Goal: Task Accomplishment & Management: Use online tool/utility

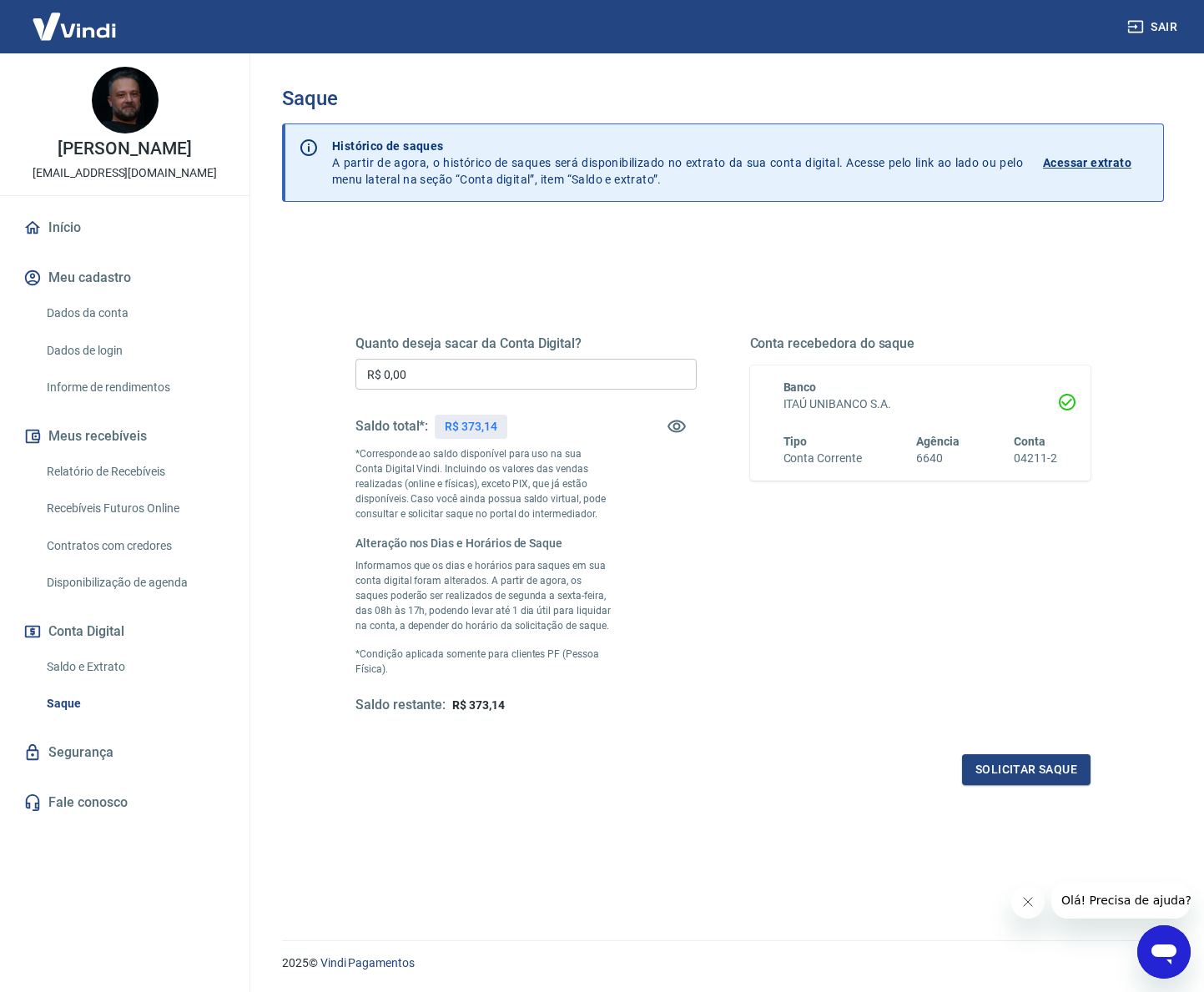
click at [415, 375] on input "R$ 0,00" at bounding box center [526, 374] width 341 height 31
type input "R$ 373,14"
click at [975, 764] on button "Solicitar saque" at bounding box center [1026, 769] width 129 height 31
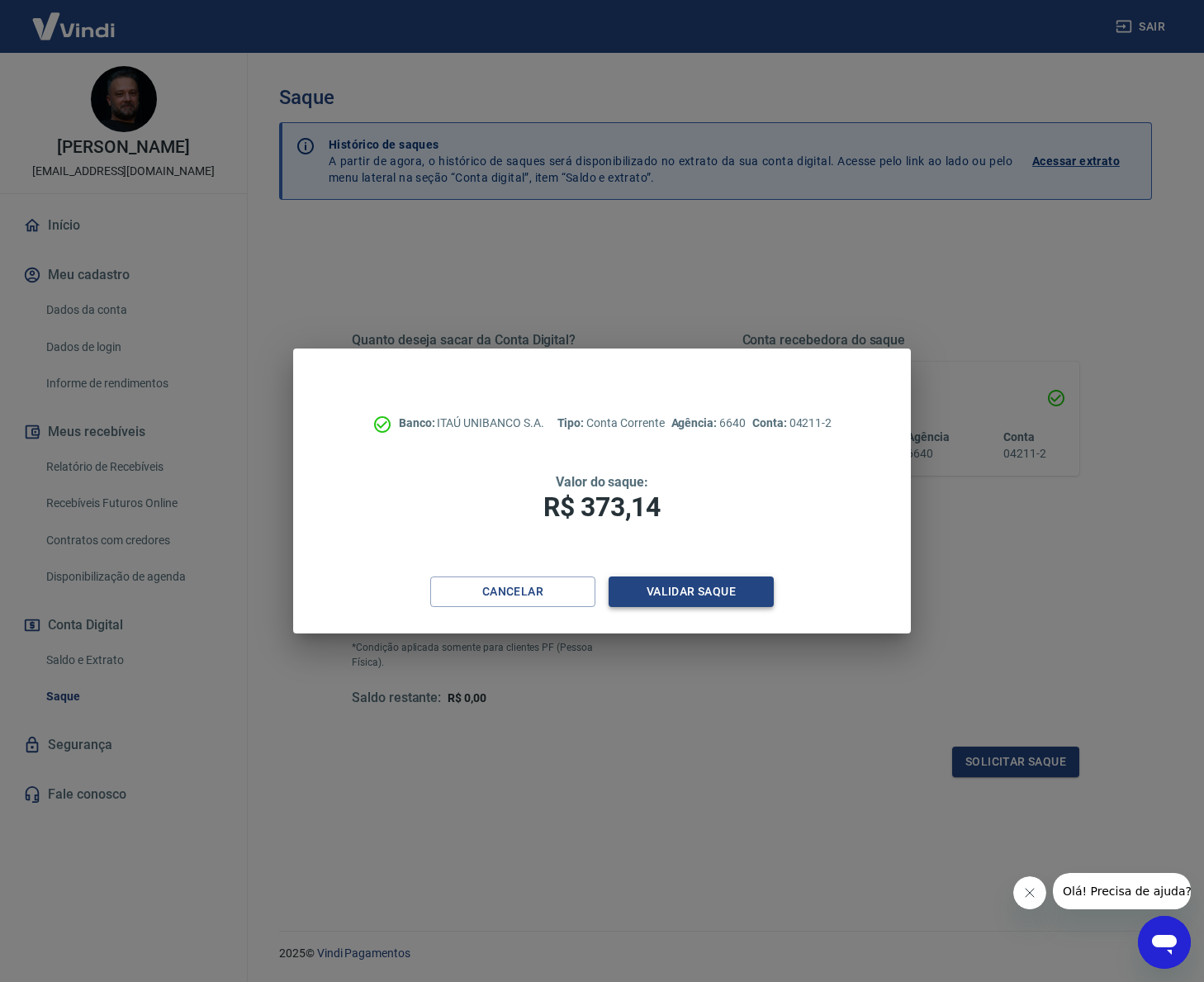
click at [711, 599] on button "Validar saque" at bounding box center [691, 591] width 165 height 30
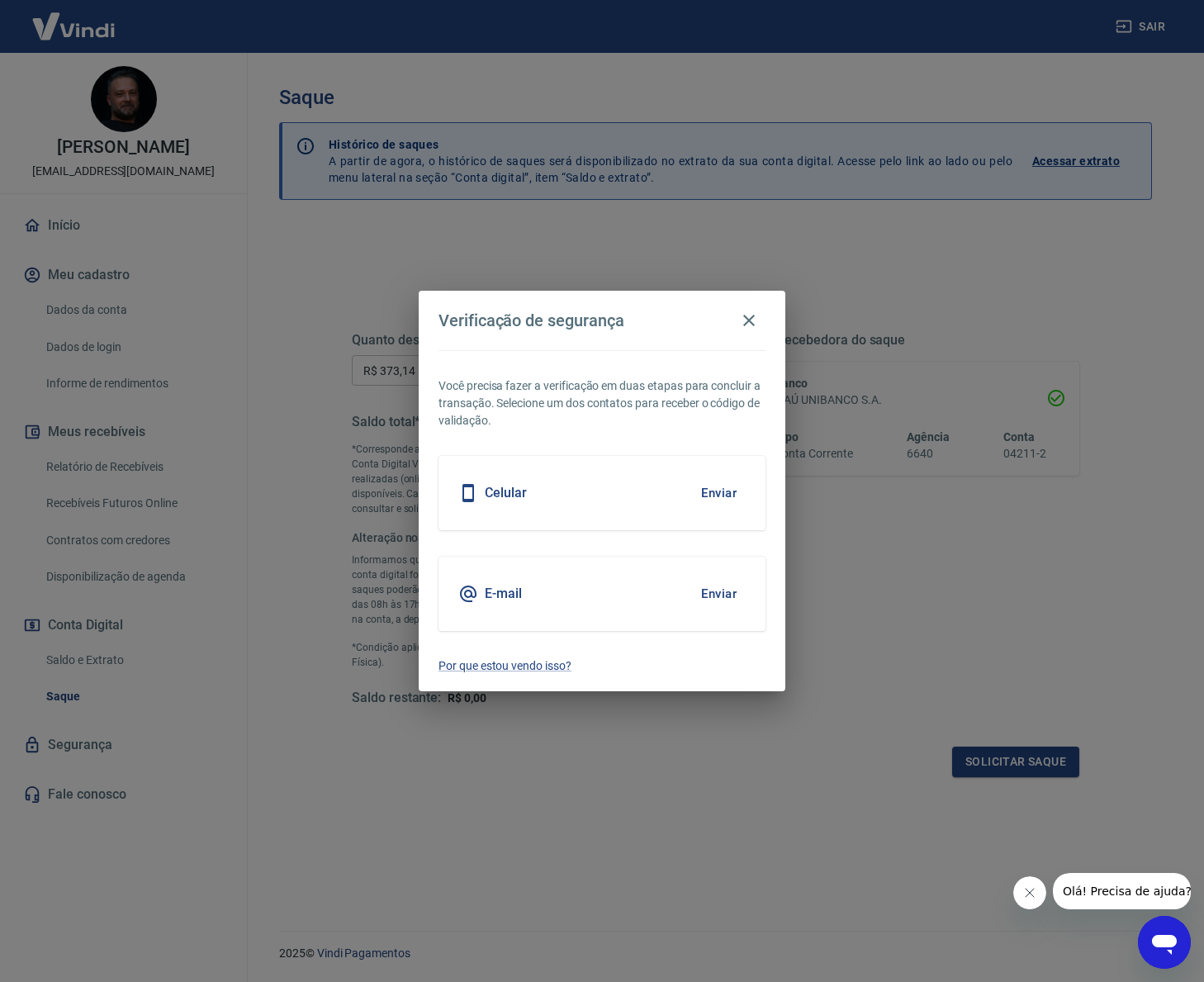
click at [718, 589] on button "Enviar" at bounding box center [719, 593] width 54 height 35
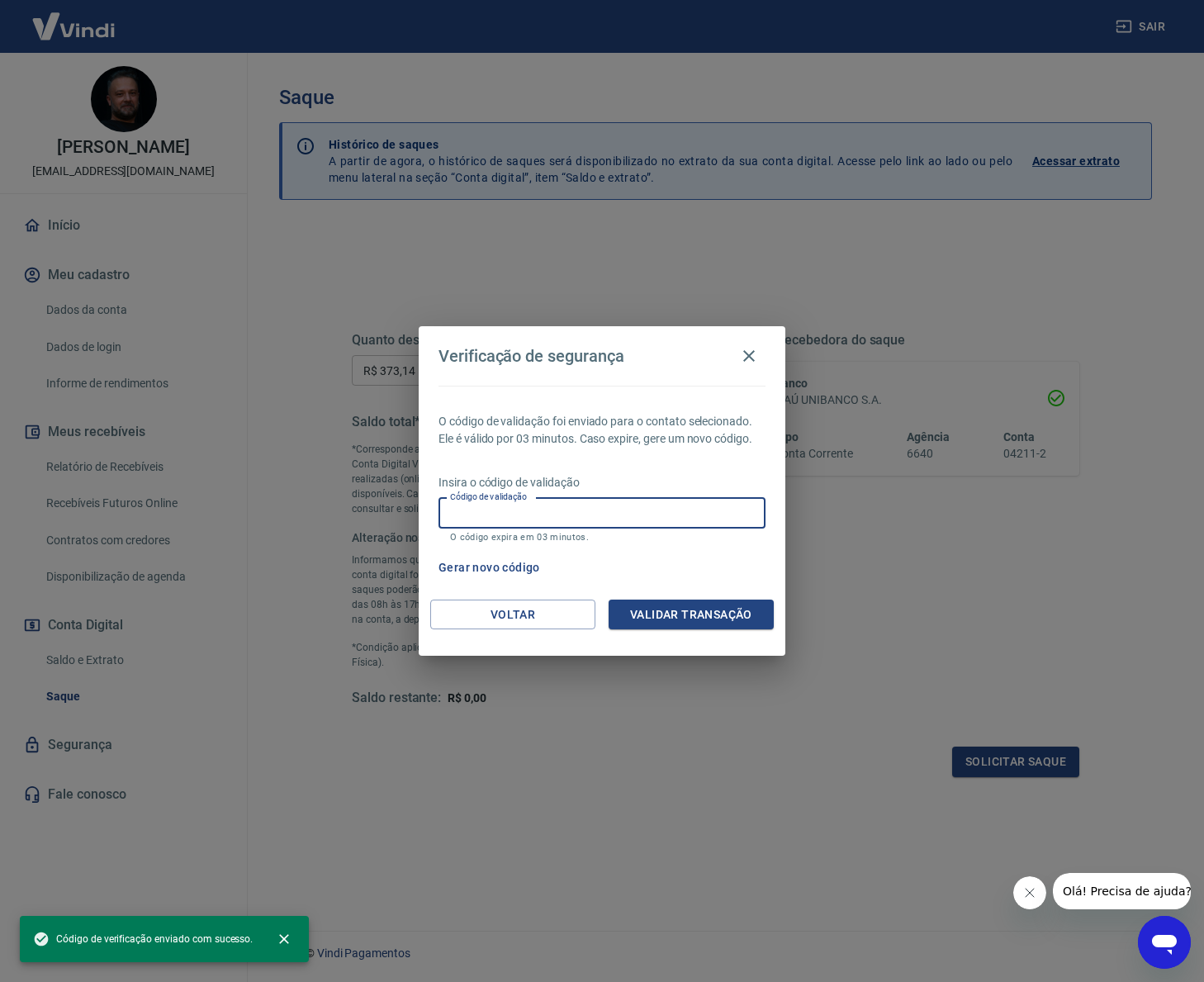
click at [548, 508] on input "Código de validação" at bounding box center [602, 512] width 327 height 30
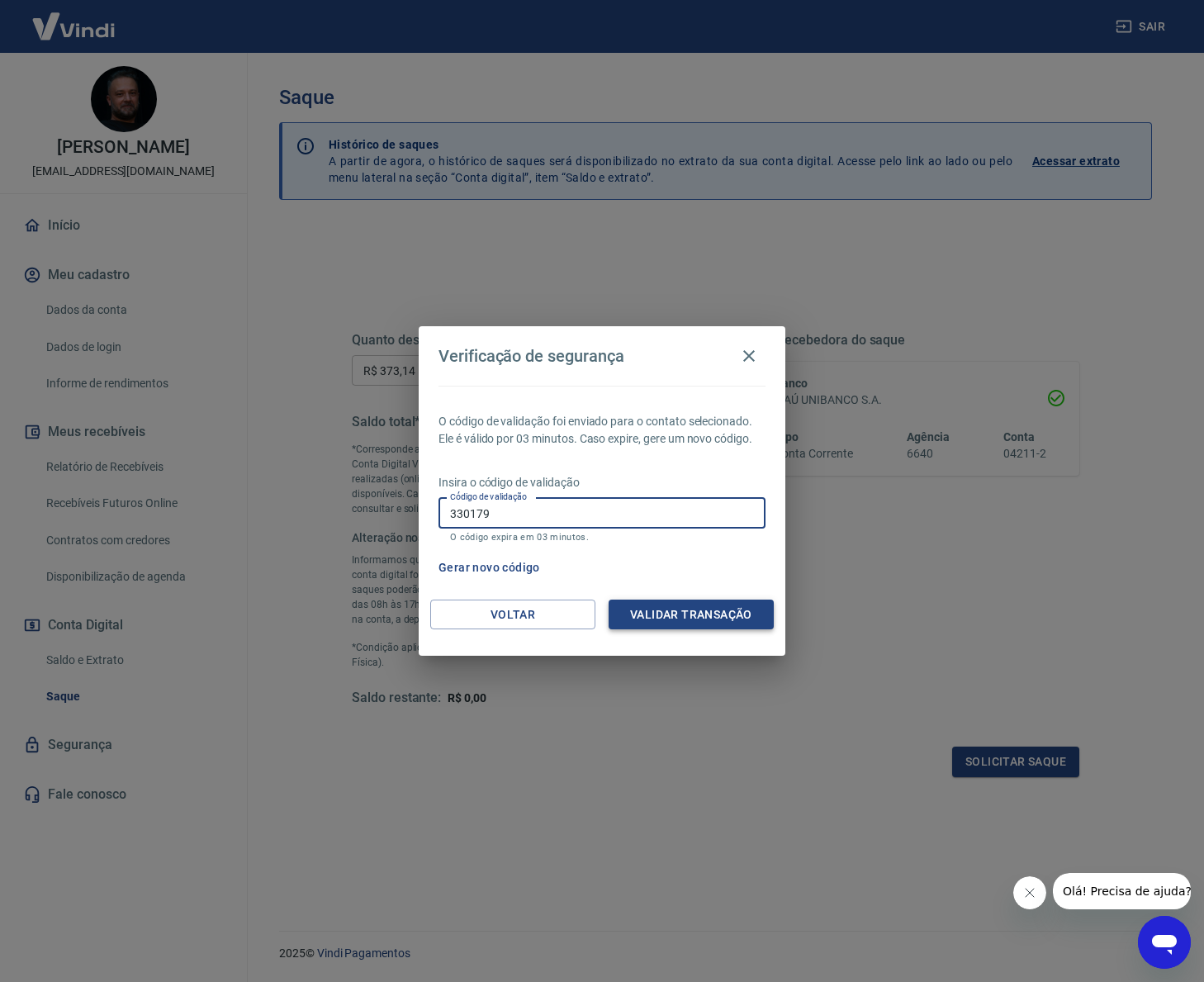
type input "330179"
click at [664, 617] on button "Validar transação" at bounding box center [691, 614] width 165 height 30
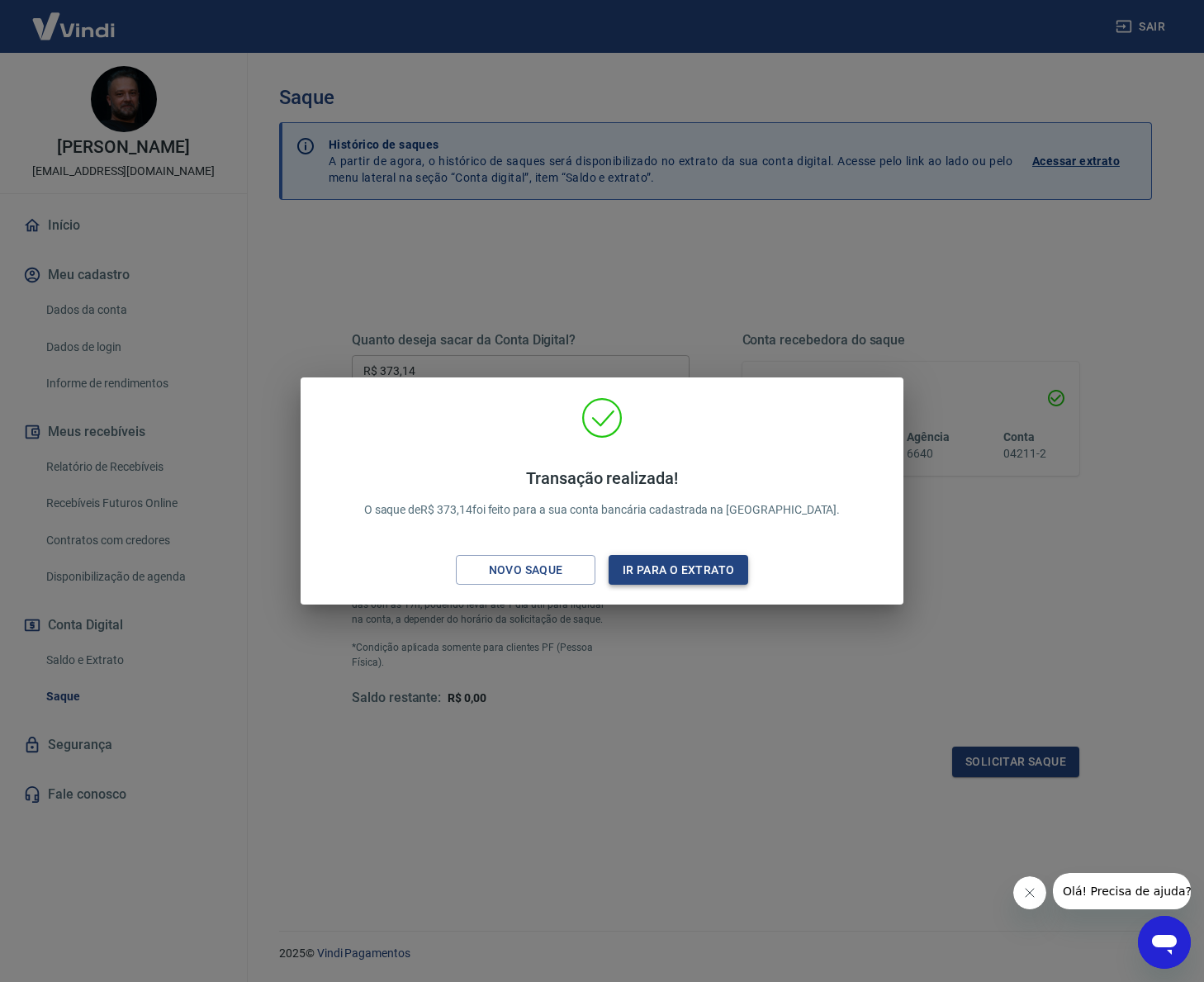
click at [665, 577] on button "Ir para o extrato" at bounding box center [678, 569] width 139 height 30
